Goal: Information Seeking & Learning: Learn about a topic

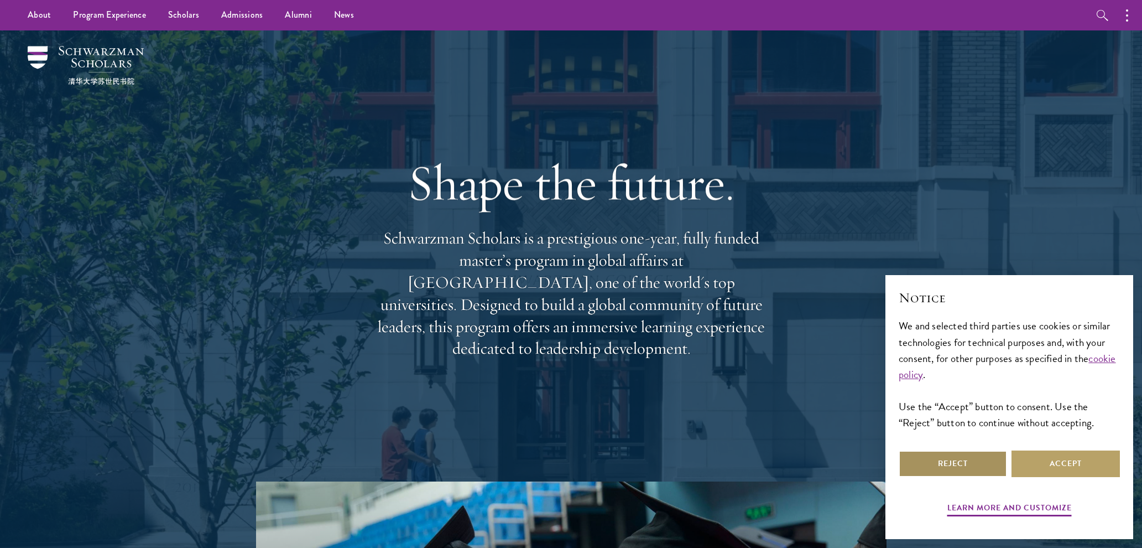
click at [963, 464] on button "Reject" at bounding box center [953, 463] width 108 height 27
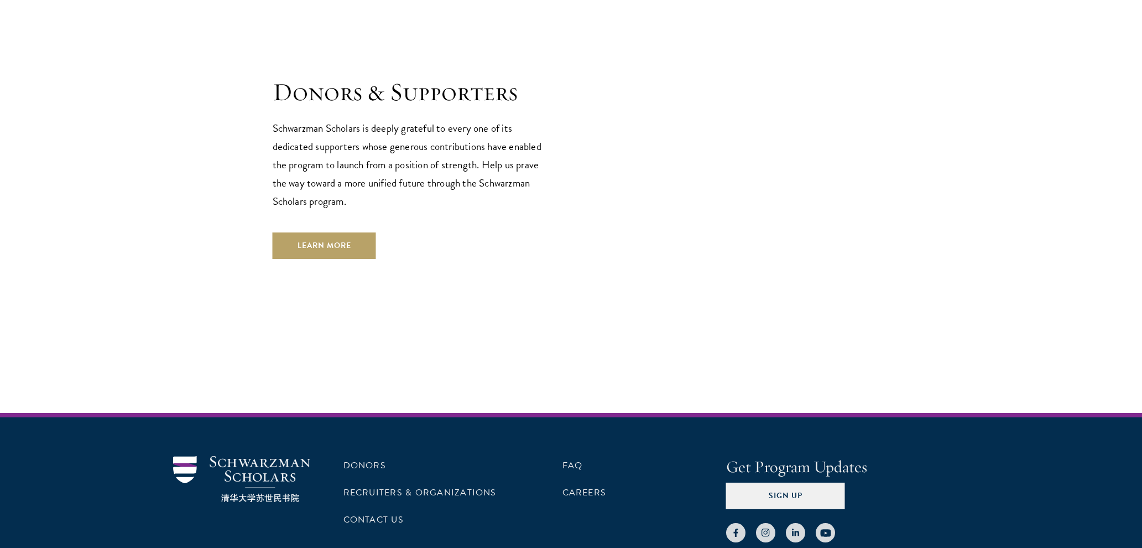
scroll to position [3315, 0]
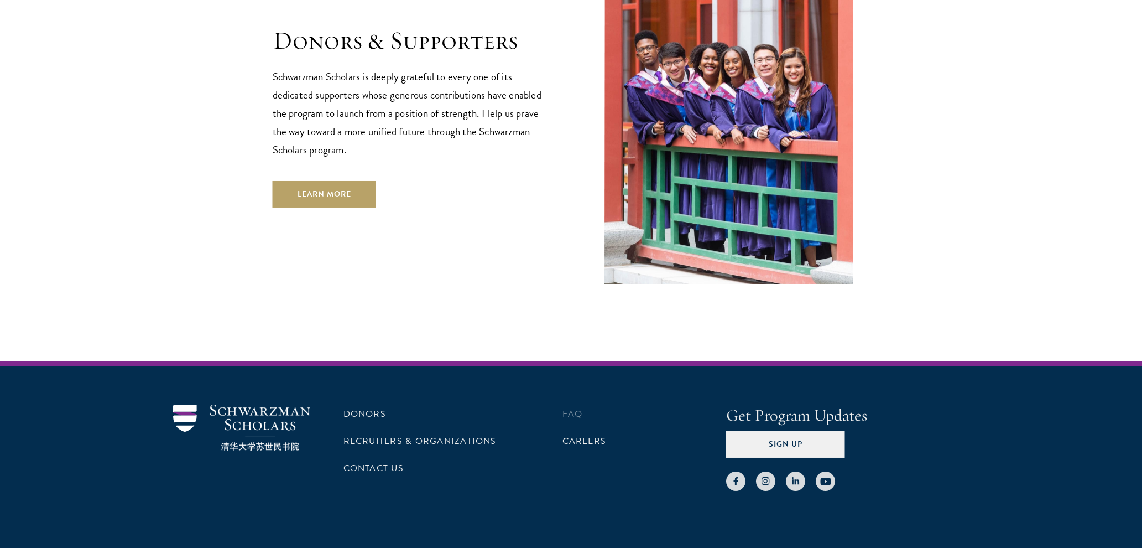
click at [576, 407] on link "FAQ" at bounding box center [573, 413] width 20 height 13
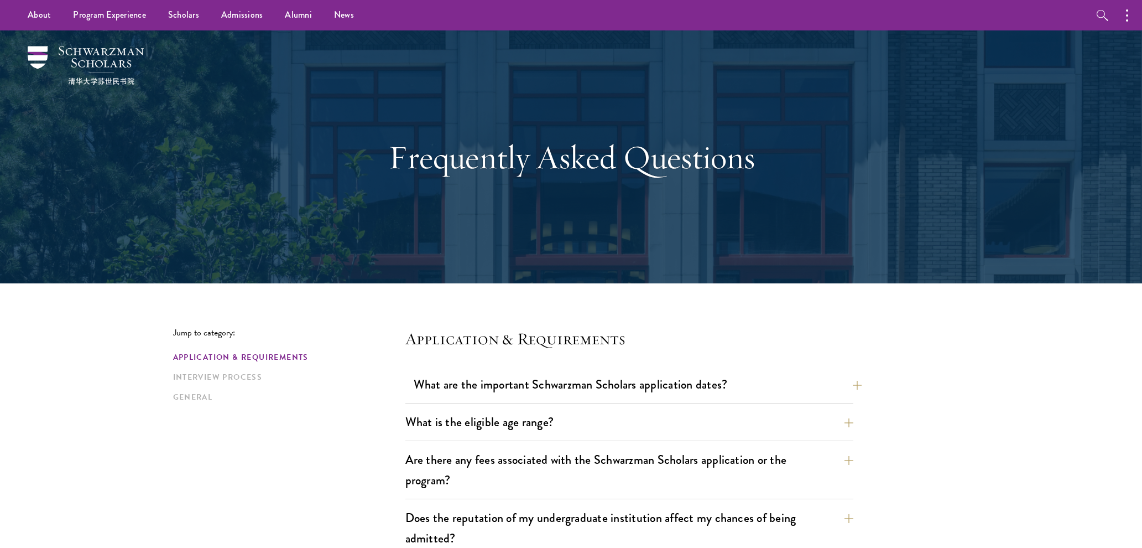
scroll to position [223, 0]
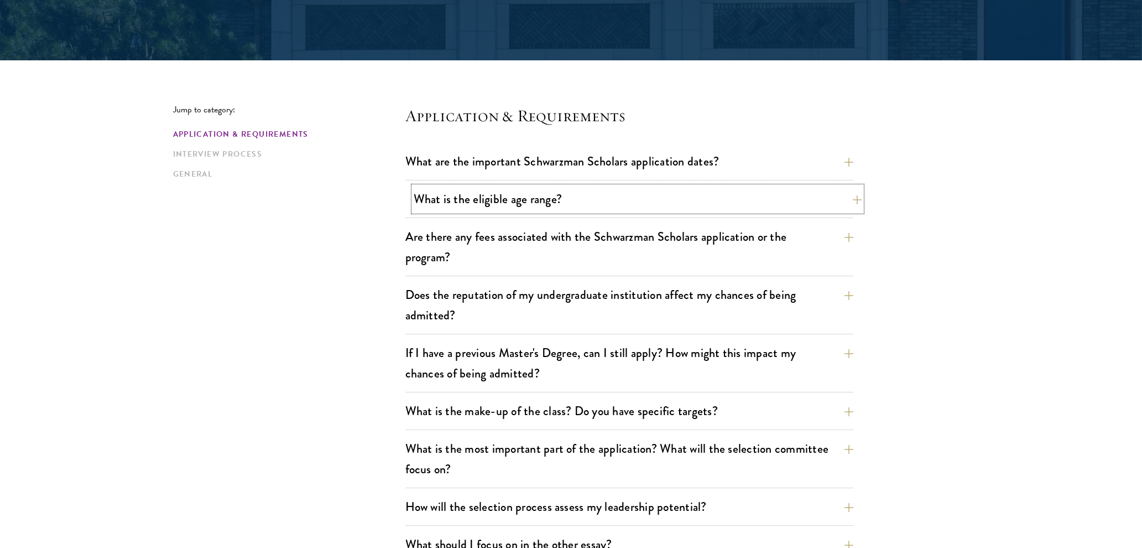
click at [528, 199] on button "What is the eligible age range?" at bounding box center [638, 198] width 448 height 25
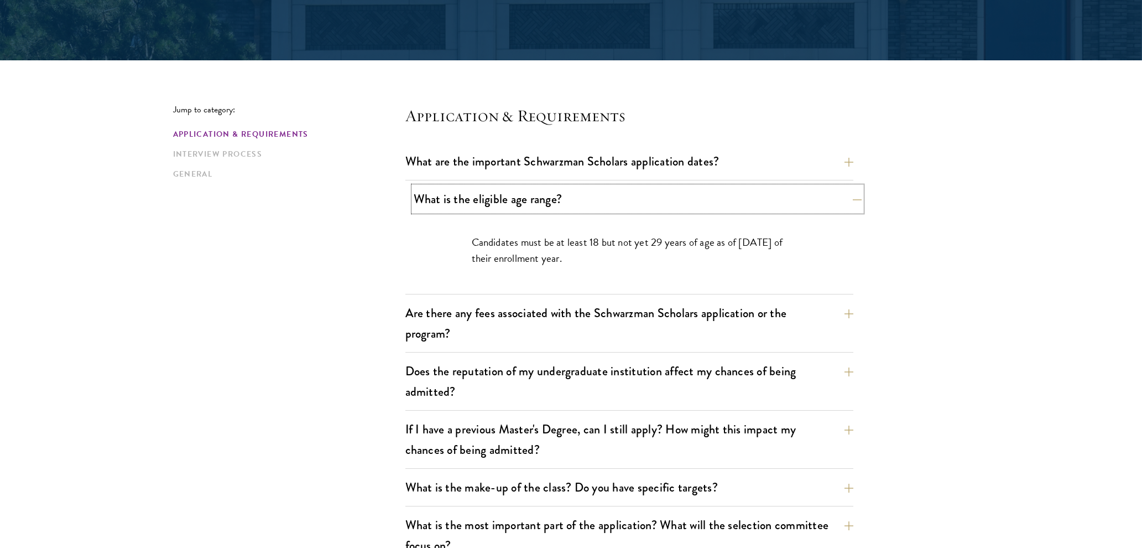
click at [527, 197] on button "What is the eligible age range?" at bounding box center [638, 198] width 448 height 25
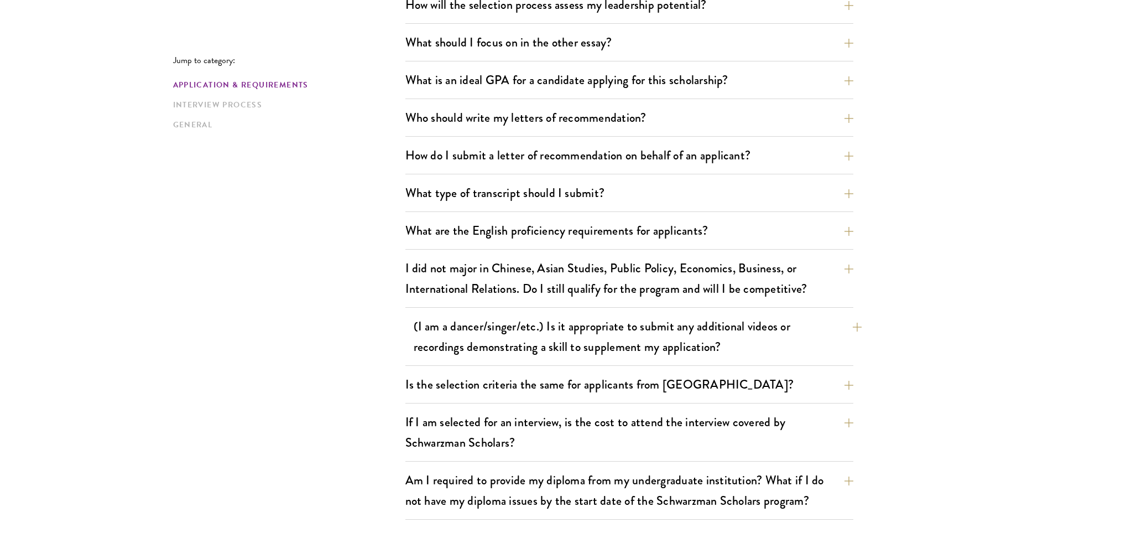
scroll to position [734, 0]
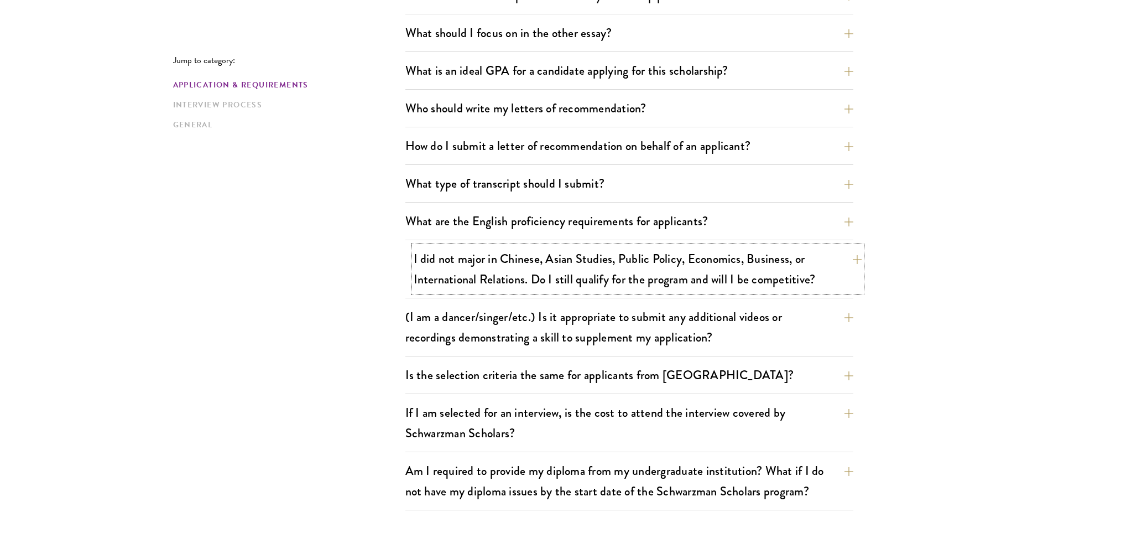
click at [501, 282] on button "I did not major in Chinese, Asian Studies, Public Policy, Economics, Business, …" at bounding box center [638, 268] width 448 height 45
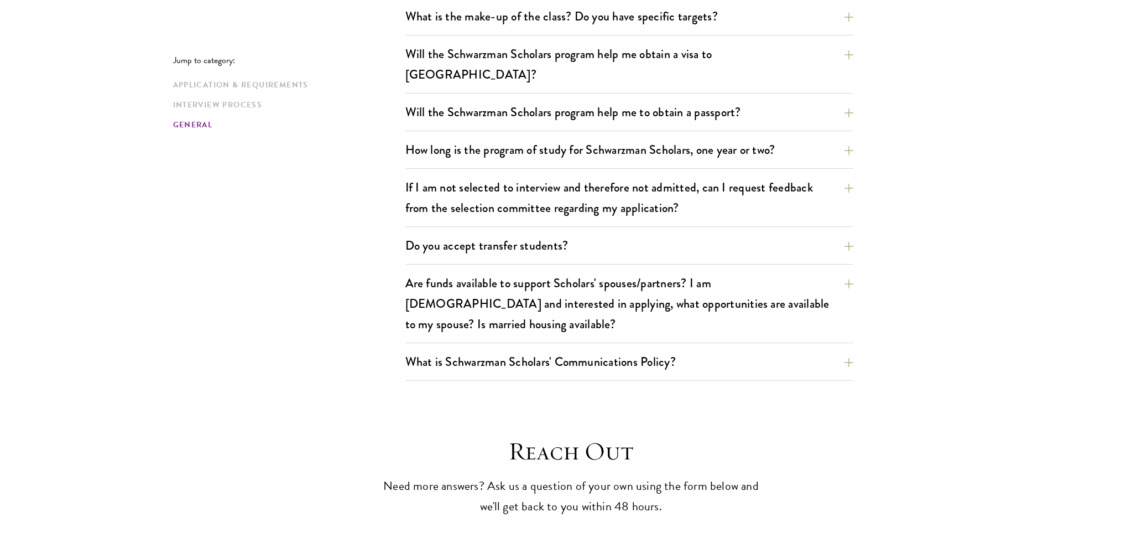
scroll to position [2022, 0]
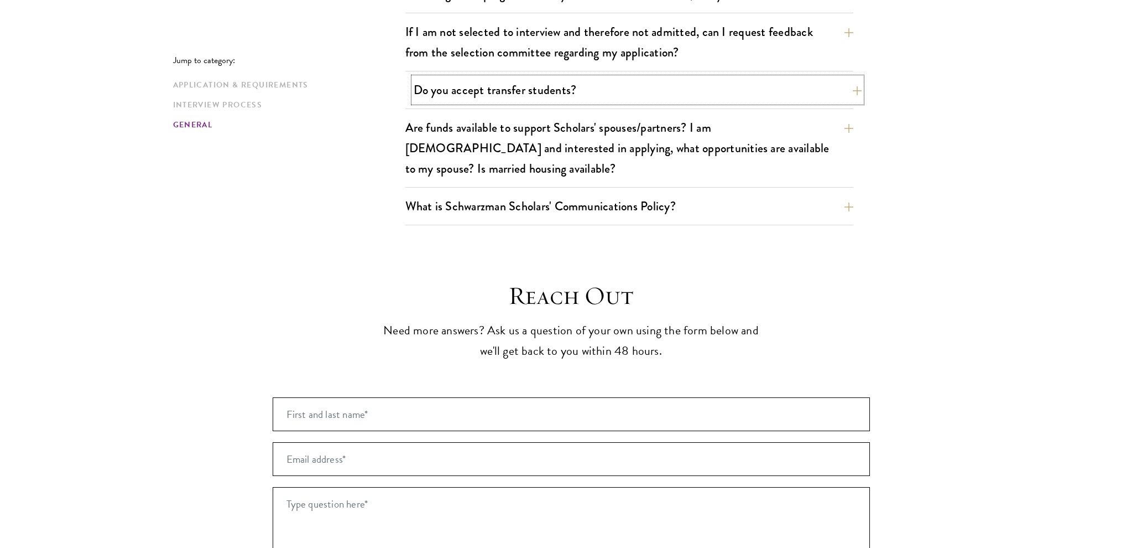
click at [489, 77] on button "Do you accept transfer students?" at bounding box center [638, 89] width 448 height 25
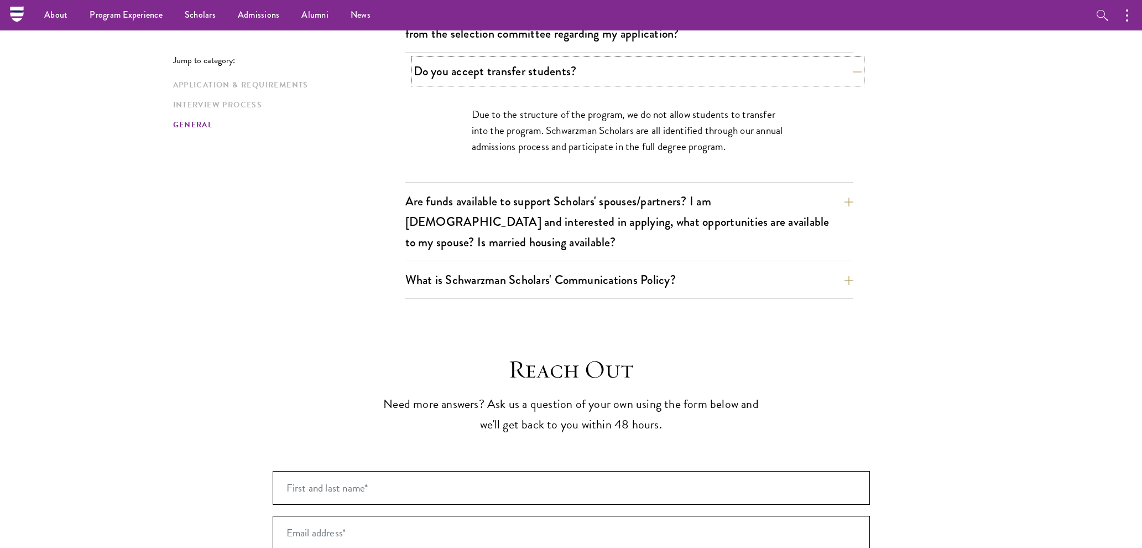
scroll to position [1833, 0]
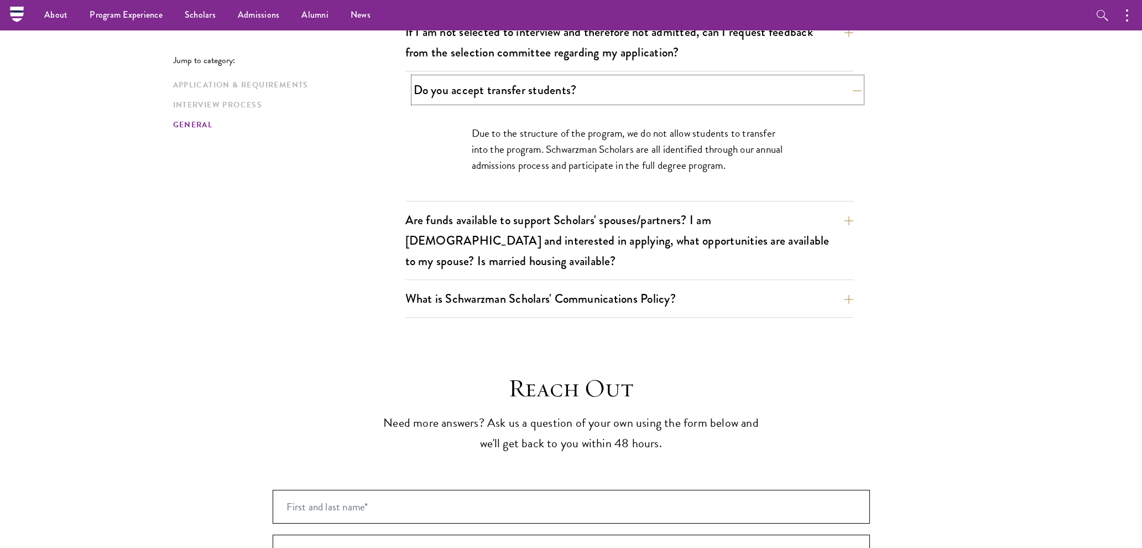
click at [489, 77] on button "Do you accept transfer students?" at bounding box center [638, 89] width 448 height 25
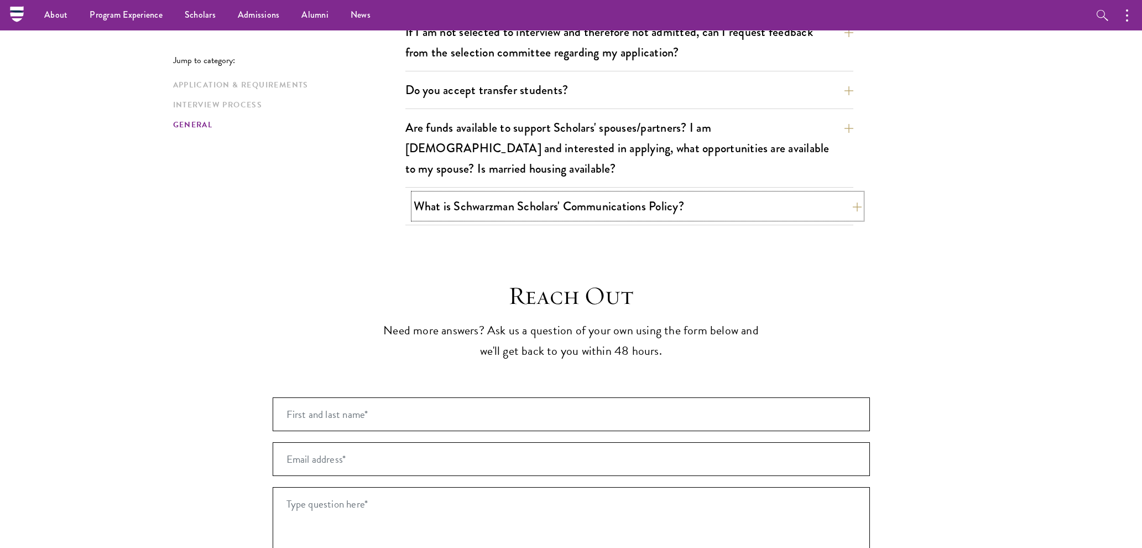
click at [506, 194] on button "What is Schwarzman Scholars' Communications Policy?" at bounding box center [638, 206] width 448 height 25
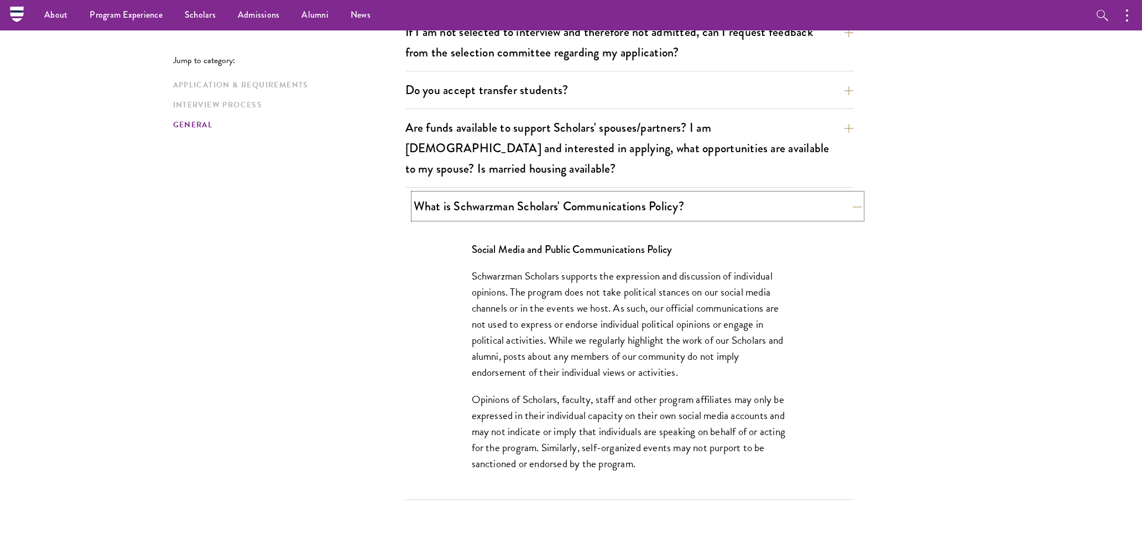
click at [506, 194] on button "What is Schwarzman Scholars' Communications Policy?" at bounding box center [638, 206] width 448 height 25
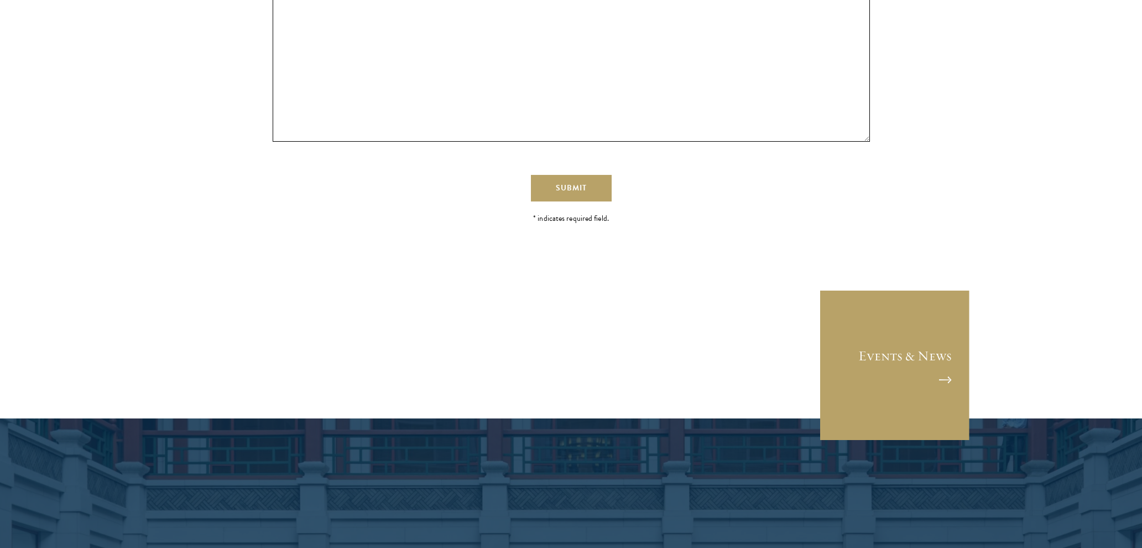
scroll to position [2594, 0]
